Goal: Transaction & Acquisition: Purchase product/service

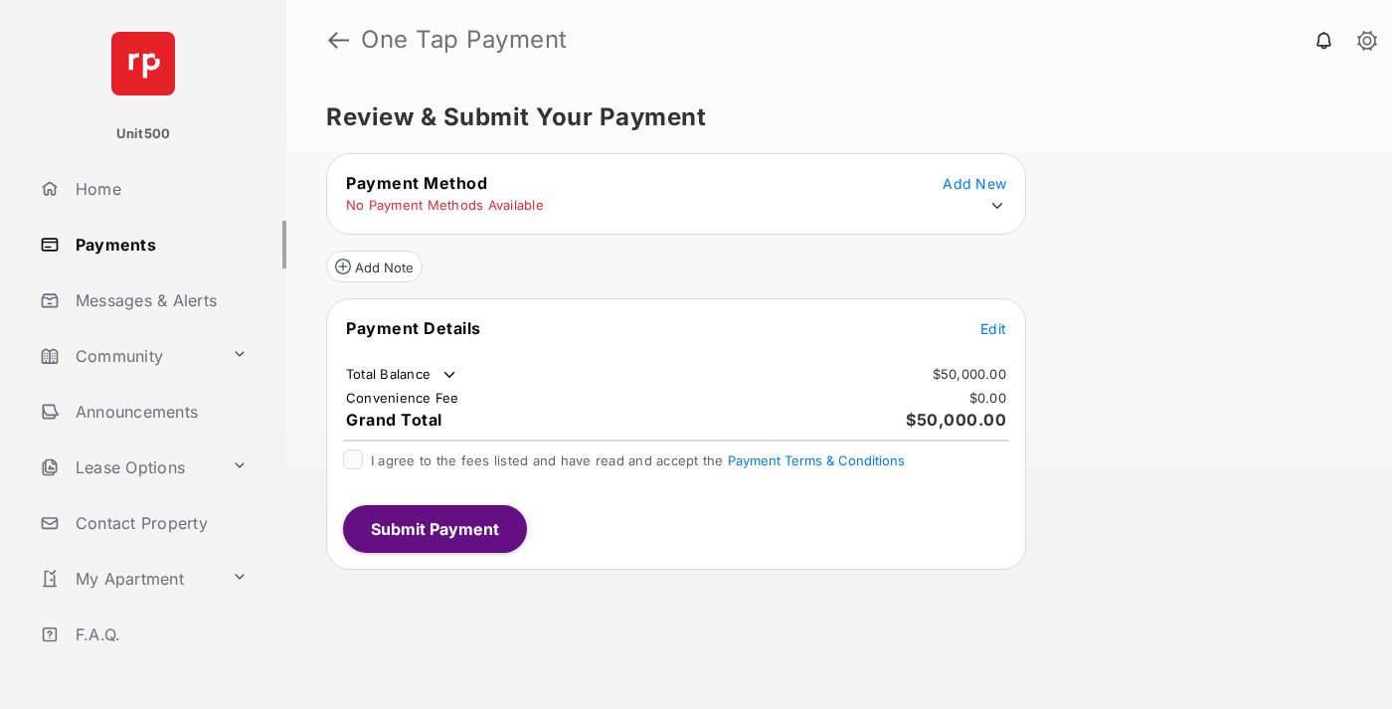
click at [993, 328] on span "Edit" at bounding box center [993, 328] width 26 height 17
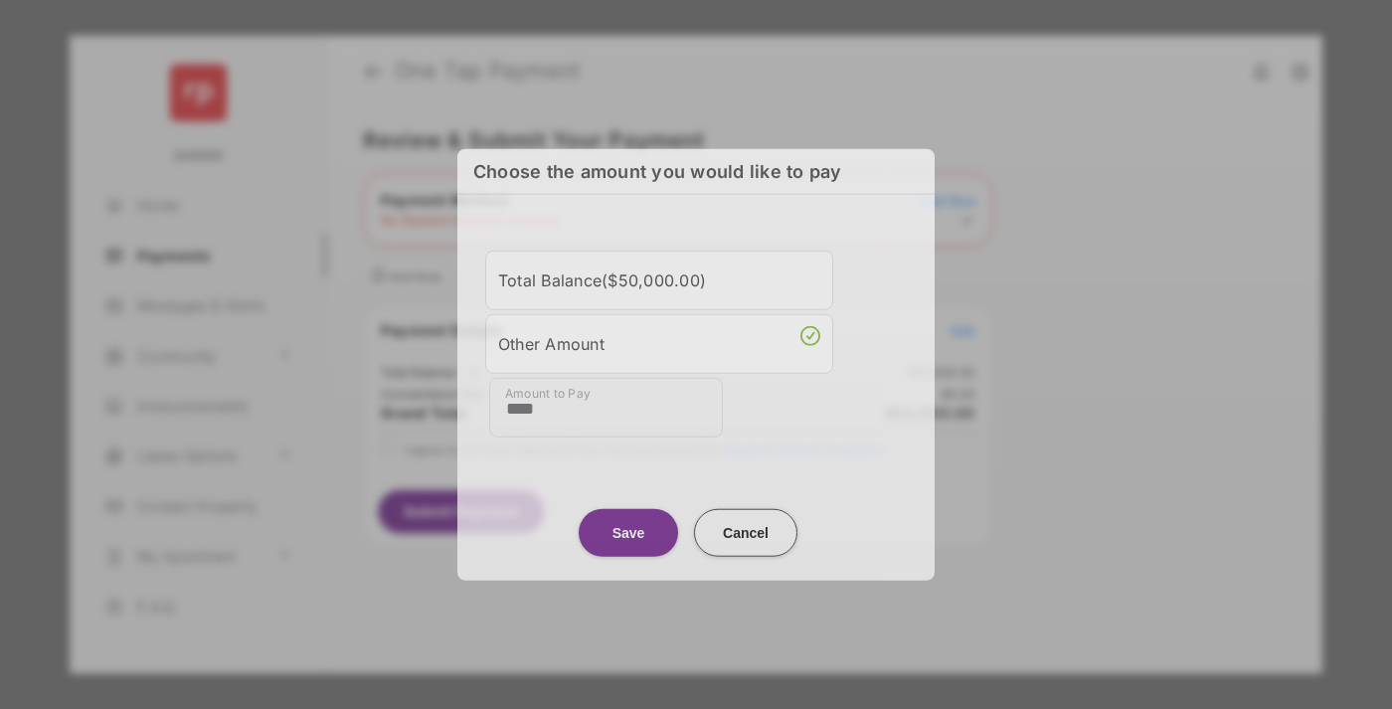
type input "****"
click at [628, 526] on button "Save" at bounding box center [628, 532] width 99 height 48
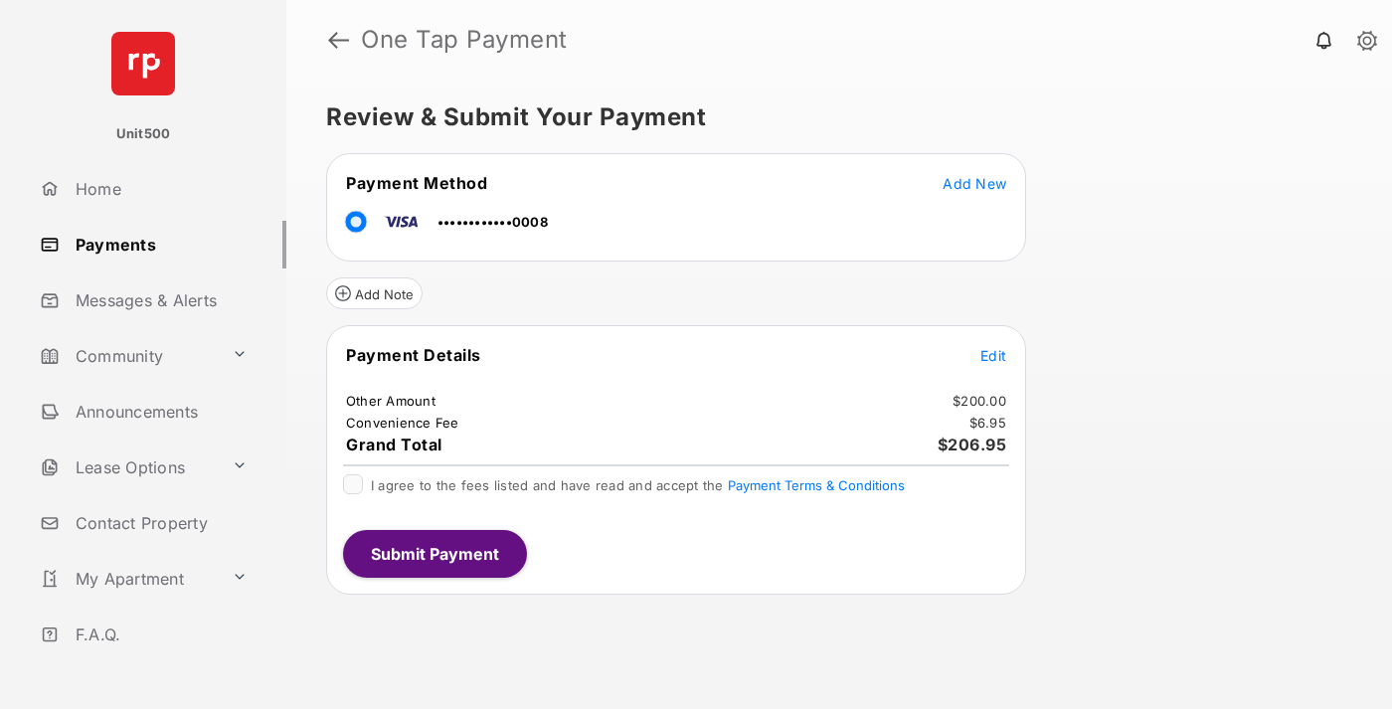
click at [993, 355] on span "Edit" at bounding box center [993, 355] width 26 height 17
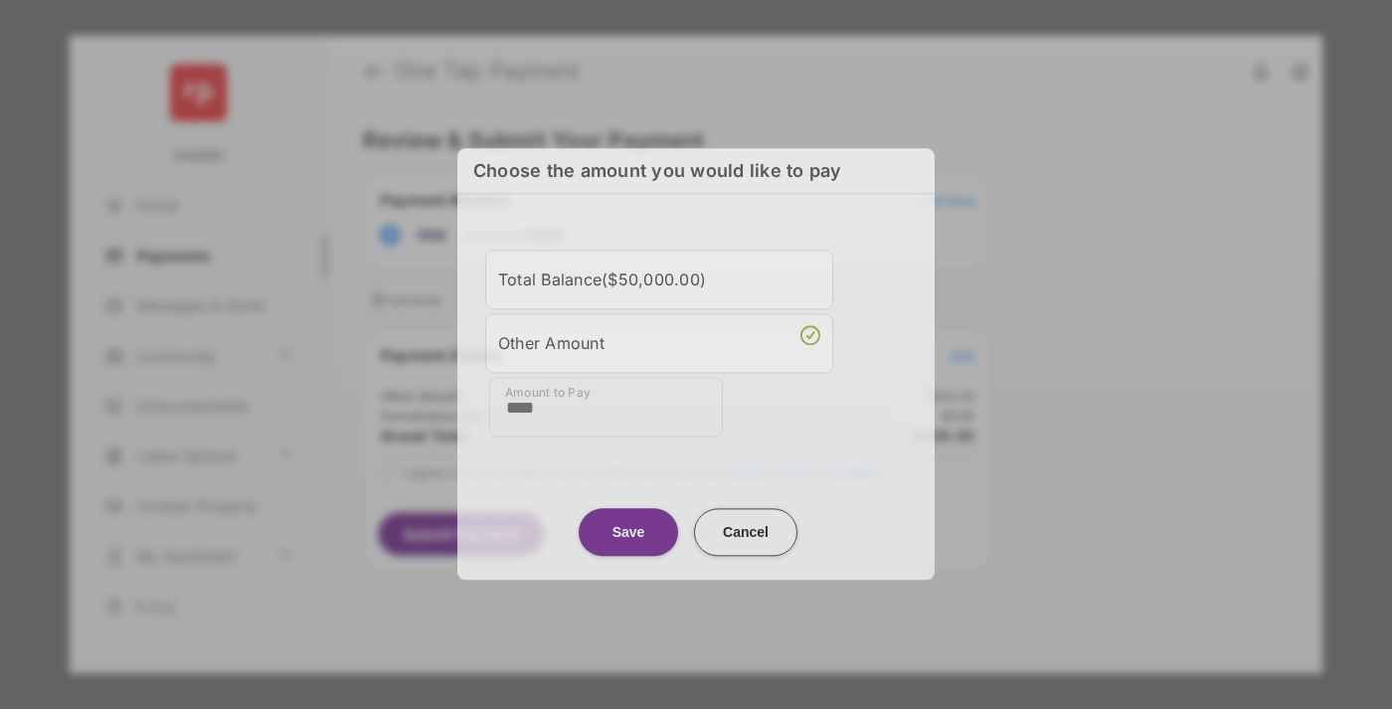
click at [628, 527] on button "Save" at bounding box center [628, 532] width 99 height 48
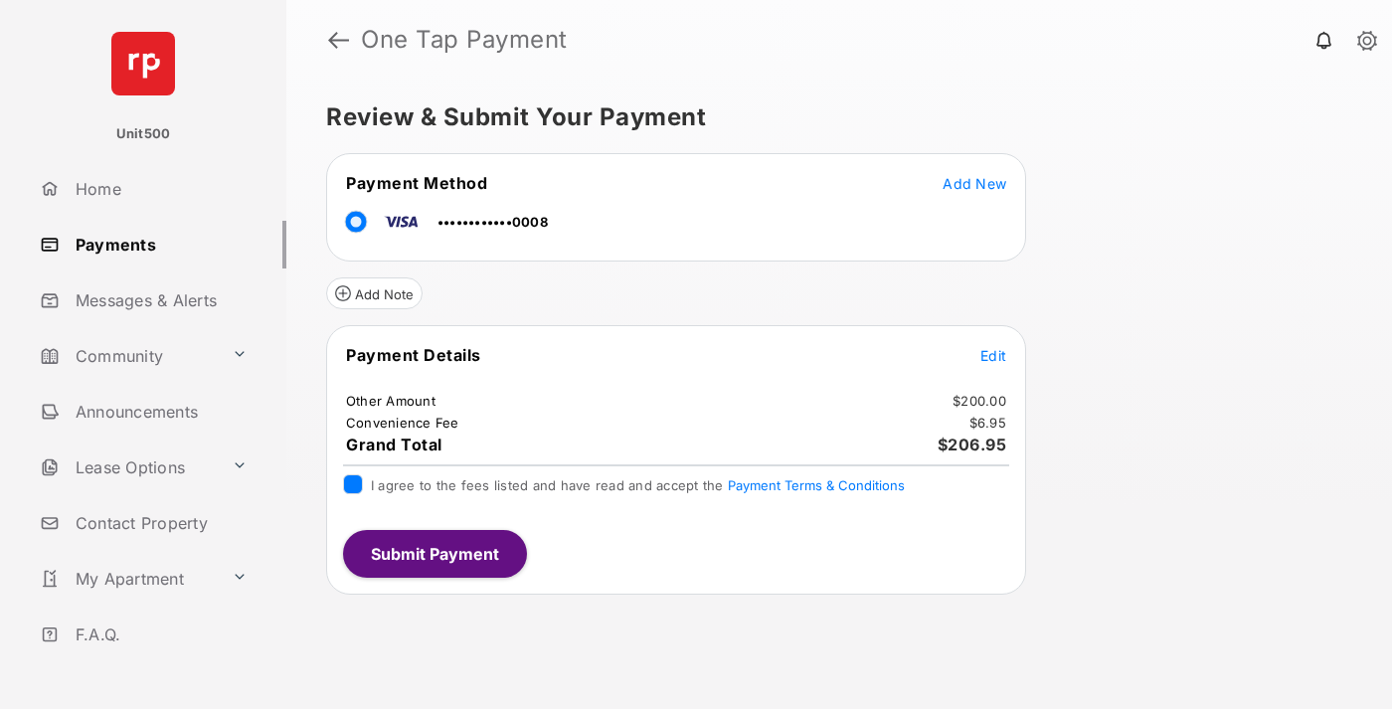
click at [433, 553] on button "Submit Payment" at bounding box center [435, 554] width 184 height 48
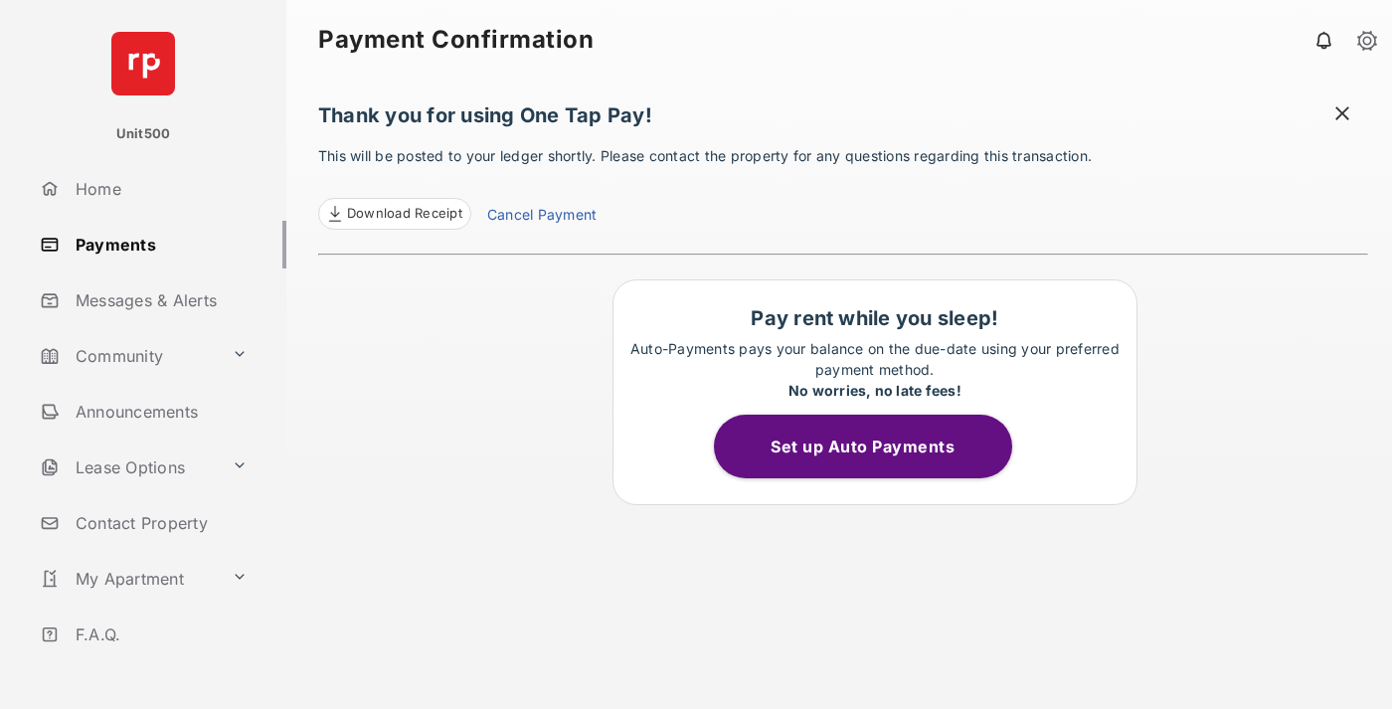
click at [1342, 115] on span at bounding box center [1342, 115] width 20 height 25
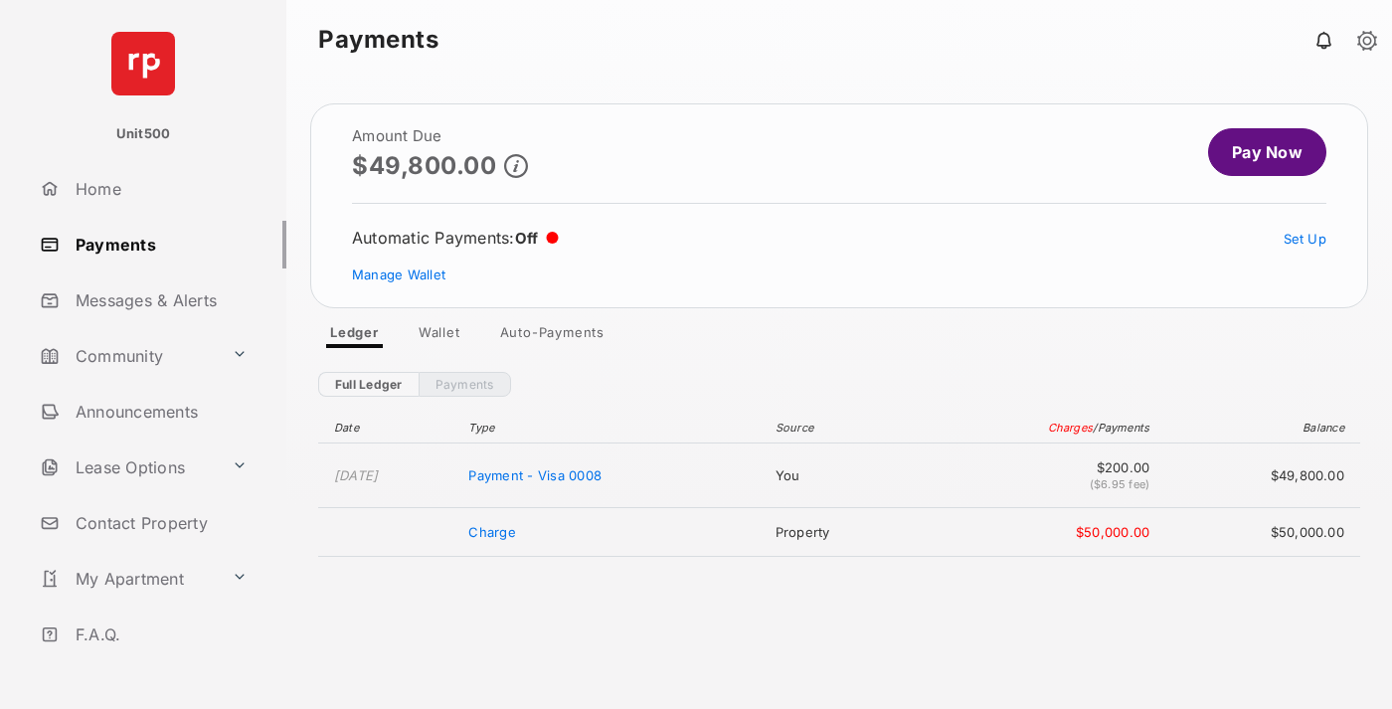
click at [399, 274] on link "Manage Wallet" at bounding box center [398, 274] width 93 height 16
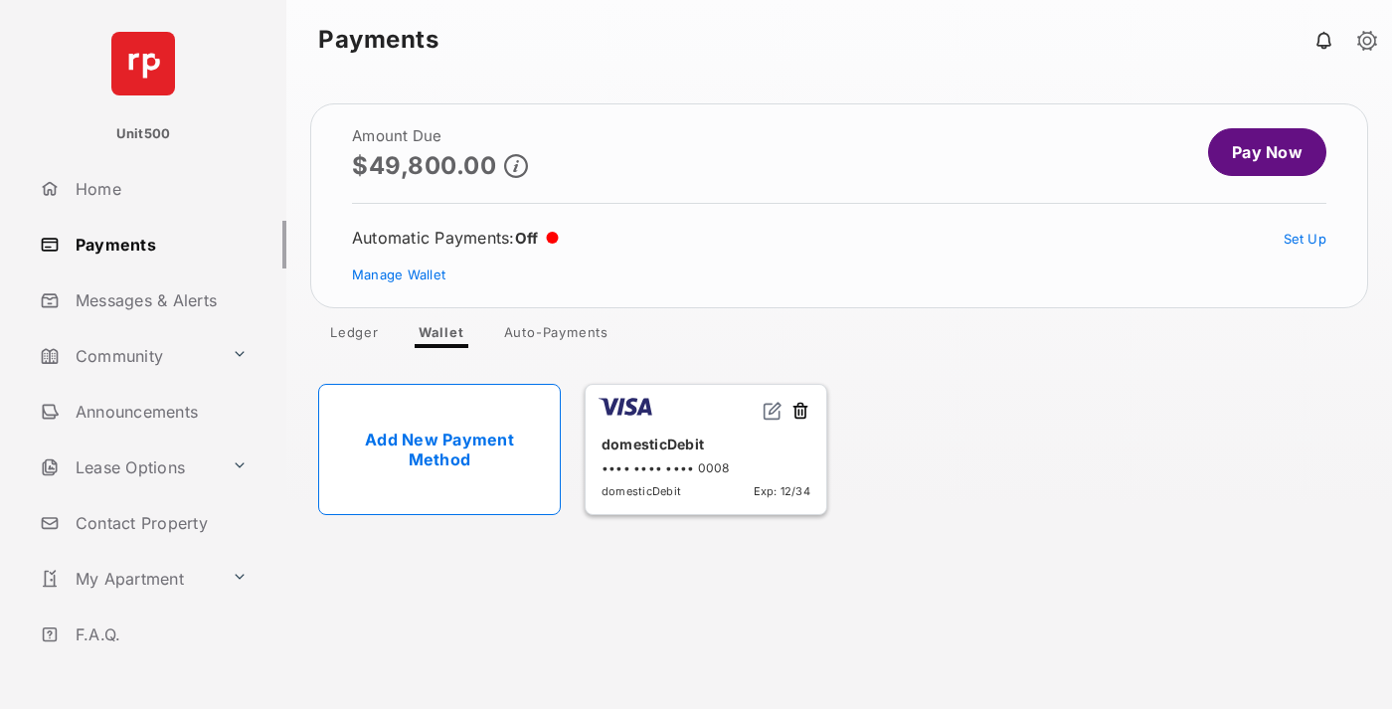
click at [800, 412] on button at bounding box center [800, 412] width 20 height 23
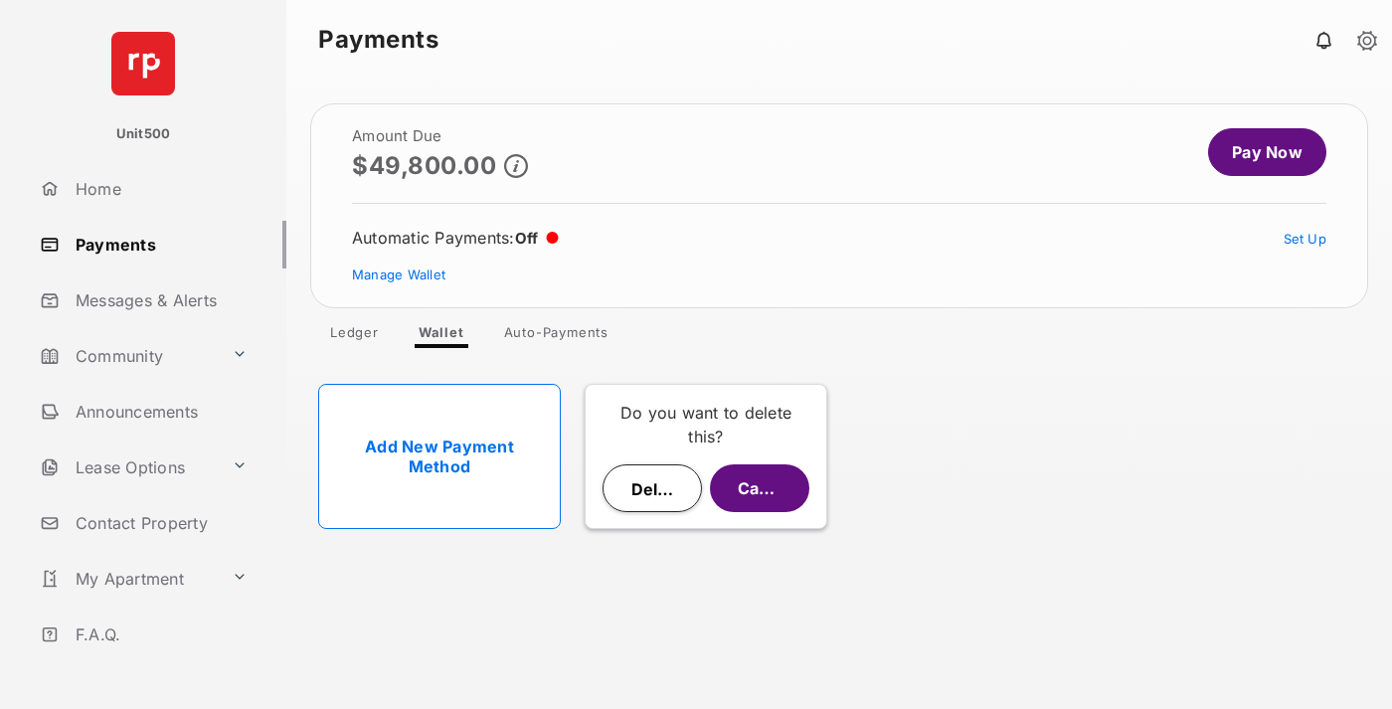
click at [652, 488] on button "Delete" at bounding box center [651, 488] width 99 height 48
